Goal: Information Seeking & Learning: Learn about a topic

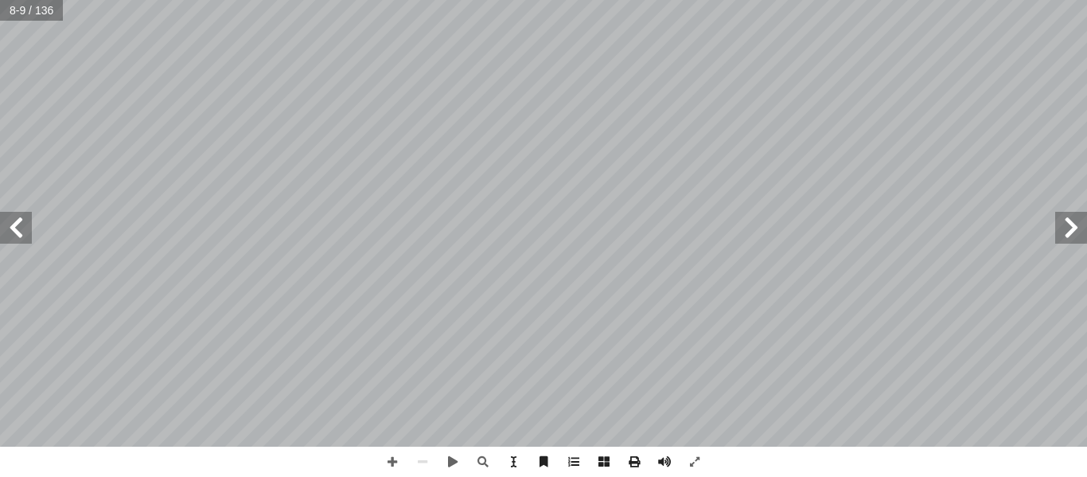
click at [1072, 226] on span at bounding box center [1071, 228] width 32 height 32
click at [6, 242] on span at bounding box center [16, 228] width 32 height 32
click at [14, 236] on span at bounding box center [16, 228] width 32 height 32
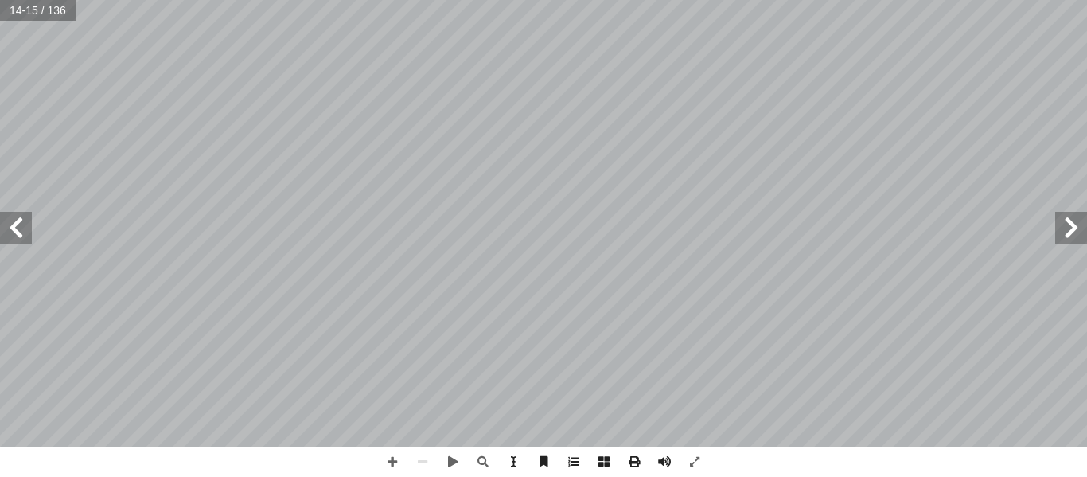
click at [14, 236] on span at bounding box center [16, 228] width 32 height 32
click at [1074, 232] on span at bounding box center [1071, 228] width 32 height 32
click at [1068, 234] on span at bounding box center [1071, 228] width 32 height 32
click at [397, 463] on span at bounding box center [392, 461] width 30 height 30
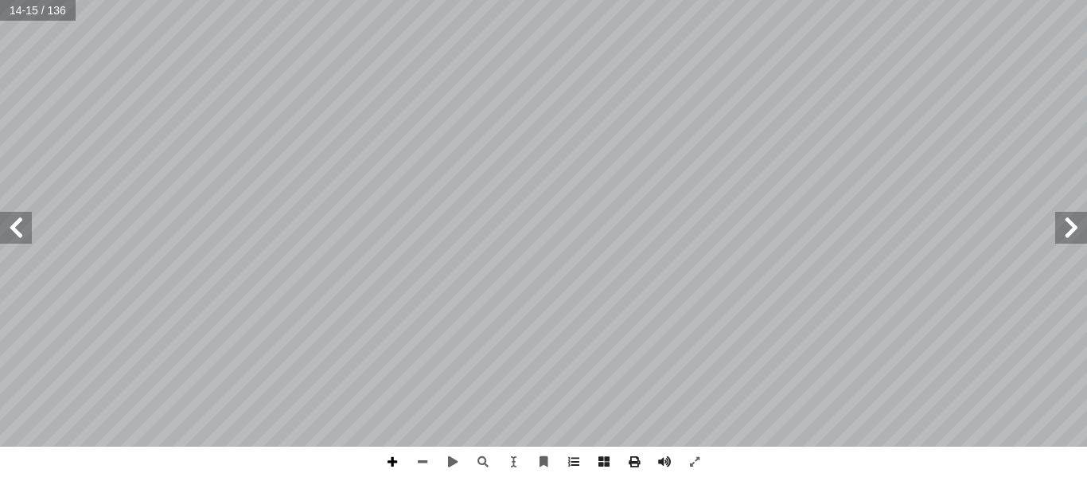
click at [395, 457] on span at bounding box center [392, 461] width 30 height 30
click at [13, 232] on span at bounding box center [16, 228] width 32 height 32
click at [423, 470] on span at bounding box center [422, 461] width 30 height 30
click at [1070, 232] on span at bounding box center [1071, 228] width 32 height 32
